Goal: Use online tool/utility: Utilize a website feature to perform a specific function

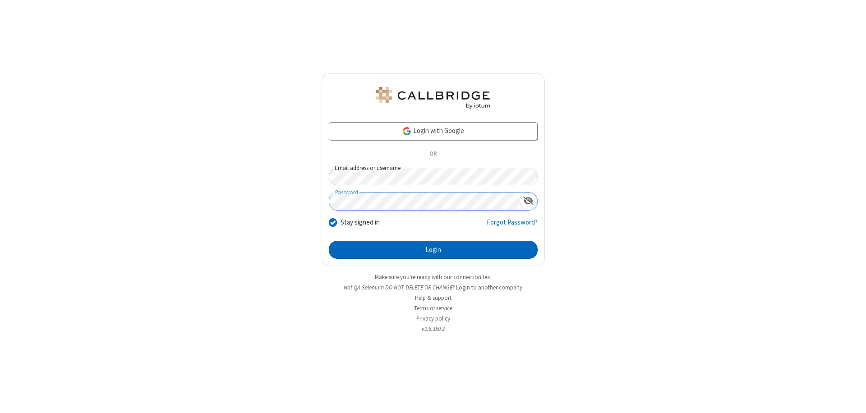
click at [433, 250] on button "Login" at bounding box center [433, 250] width 209 height 18
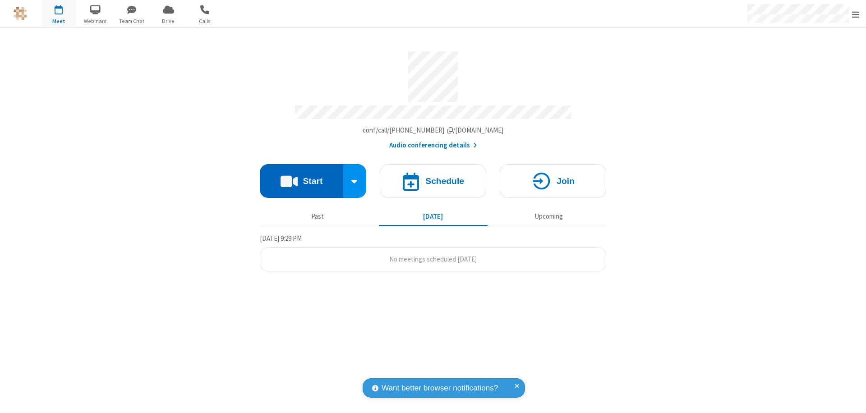
click at [301, 177] on button "Start" at bounding box center [301, 181] width 83 height 34
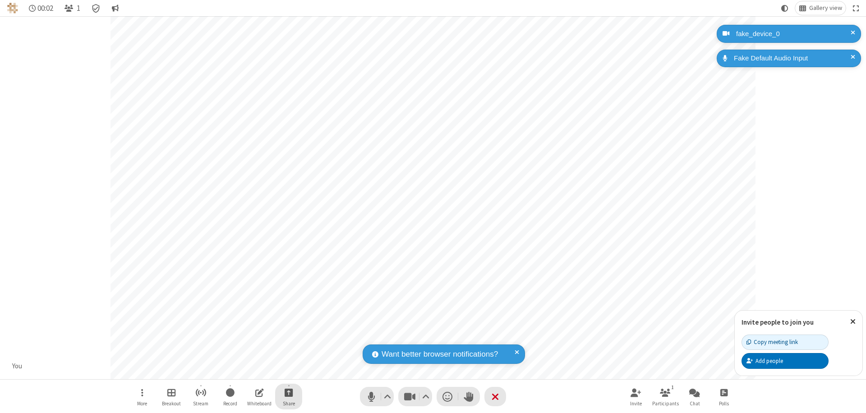
click at [289, 392] on span "Start sharing" at bounding box center [289, 392] width 9 height 11
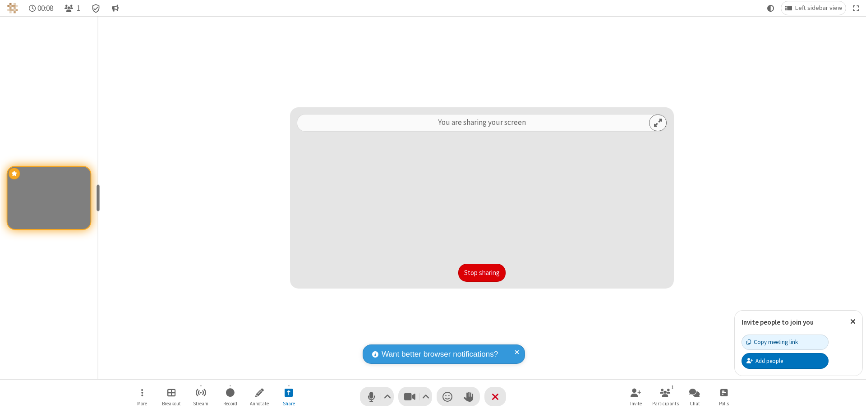
click at [482, 273] on button "Stop sharing" at bounding box center [481, 273] width 47 height 18
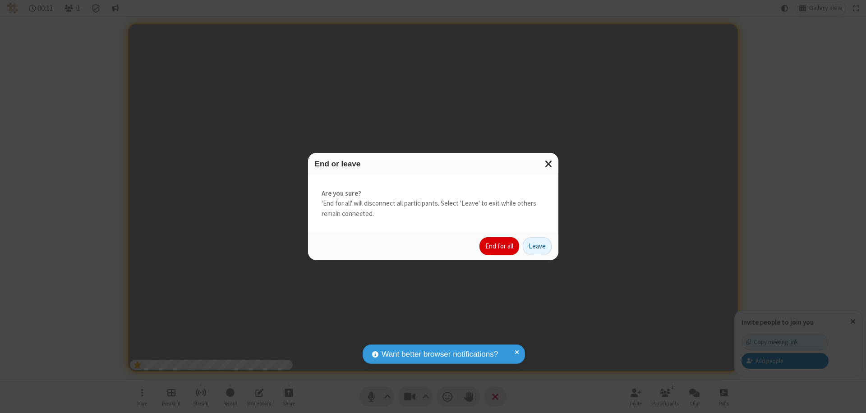
click at [500, 246] on button "End for all" at bounding box center [499, 246] width 40 height 18
